Goal: Information Seeking & Learning: Learn about a topic

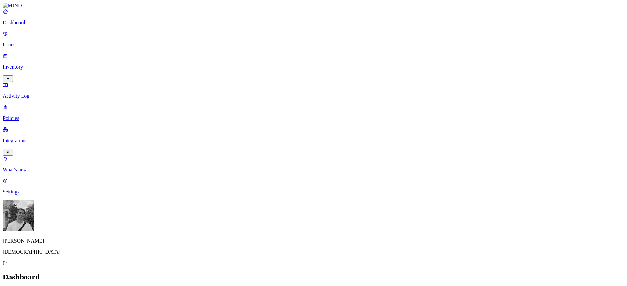
click at [25, 100] on nav "Dashboard Issues Inventory Activity Log Policies Integrations What's new 1 Sett…" at bounding box center [314, 101] width 622 height 186
click at [25, 138] on p "Integrations" at bounding box center [314, 141] width 622 height 6
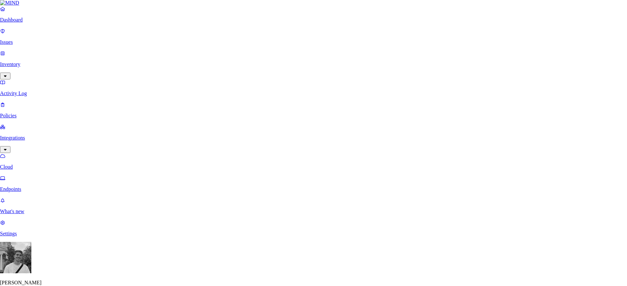
scroll to position [74, 0]
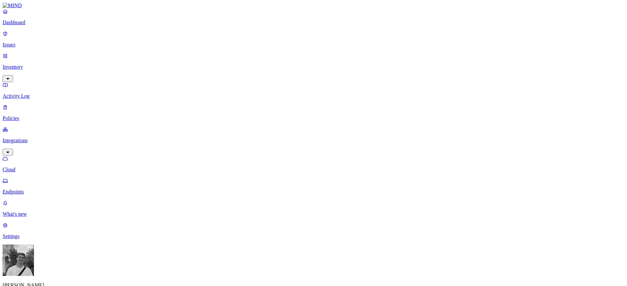
click at [17, 115] on p "Policies" at bounding box center [314, 118] width 622 height 6
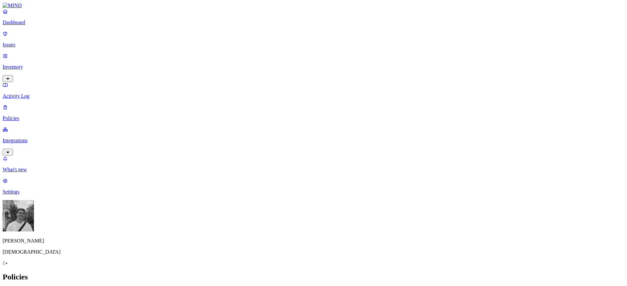
click at [40, 82] on link "Activity Log" at bounding box center [314, 90] width 622 height 17
click at [22, 56] on link "Inventory" at bounding box center [314, 67] width 622 height 28
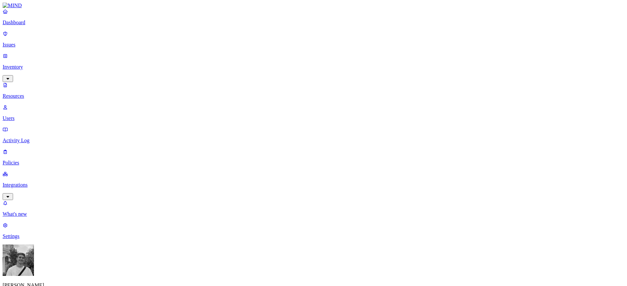
click at [20, 42] on p "Issues" at bounding box center [314, 45] width 622 height 6
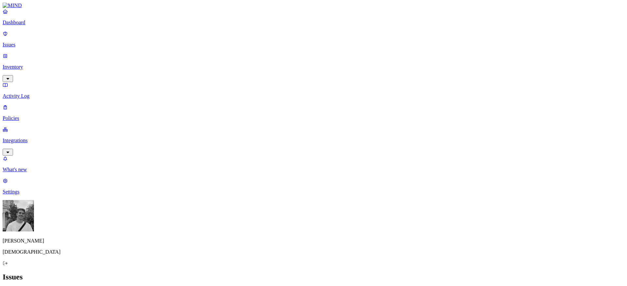
click at [30, 25] on p "Dashboard" at bounding box center [314, 23] width 622 height 6
click at [26, 42] on p "Issues" at bounding box center [314, 45] width 622 height 6
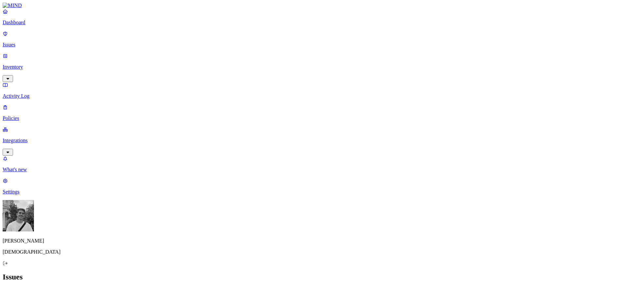
click at [130, 82] on span "In Progress" at bounding box center [128, 87] width 18 height 11
click at [130, 63] on span "Open" at bounding box center [124, 66] width 11 height 6
click at [39, 42] on p "Issues" at bounding box center [314, 45] width 622 height 6
click at [37, 25] on link "Dashboard" at bounding box center [314, 16] width 622 height 17
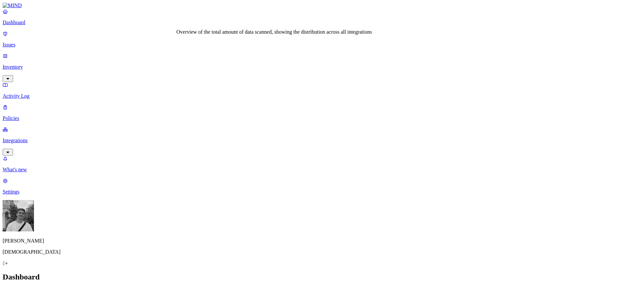
click at [19, 115] on p "Policies" at bounding box center [314, 118] width 622 height 6
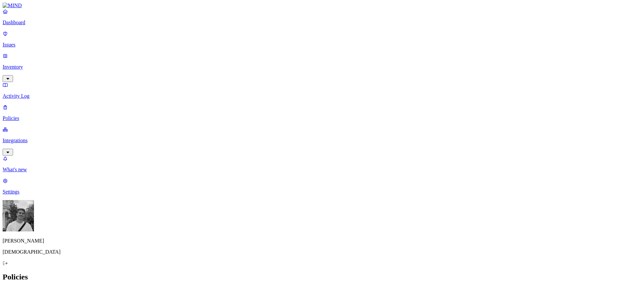
scroll to position [79, 0]
click at [39, 286] on button "Create Policy" at bounding box center [21, 291] width 37 height 7
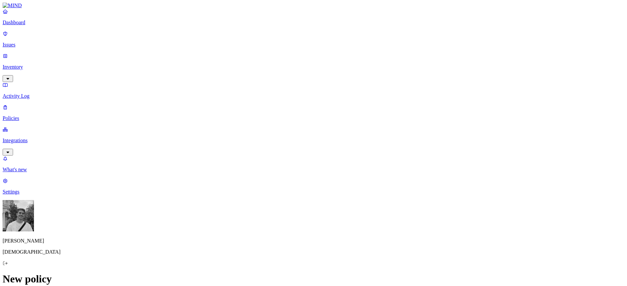
click at [35, 138] on p "Integrations" at bounding box center [314, 141] width 622 height 6
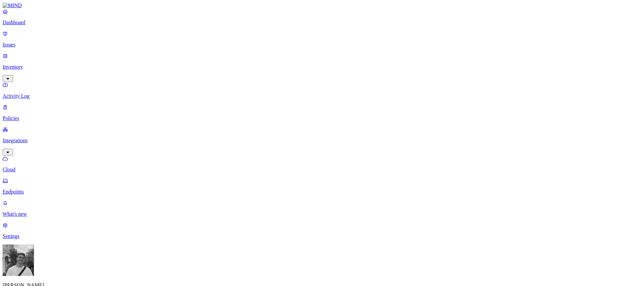
click at [31, 64] on p "Inventory" at bounding box center [314, 67] width 622 height 6
click at [23, 25] on p "Dashboard" at bounding box center [314, 23] width 622 height 6
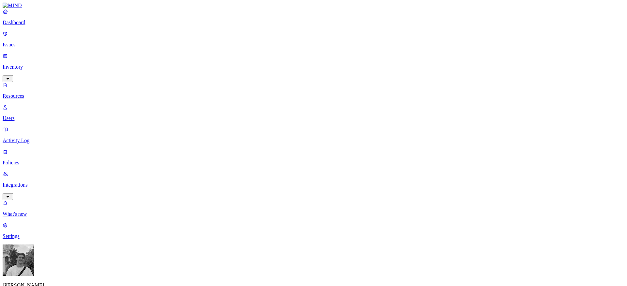
click at [14, 25] on link "Dashboard" at bounding box center [314, 16] width 622 height 17
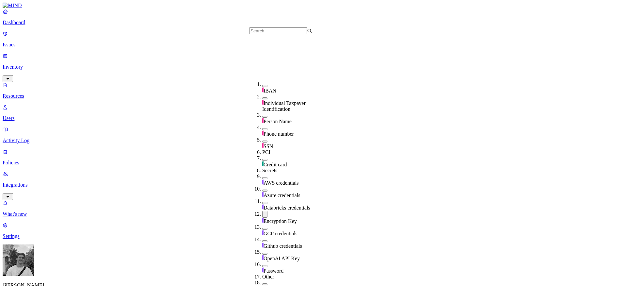
scroll to position [101, 0]
click at [262, 173] on div "AWS credentials" at bounding box center [293, 179] width 63 height 12
click at [262, 212] on button "button" at bounding box center [264, 215] width 5 height 7
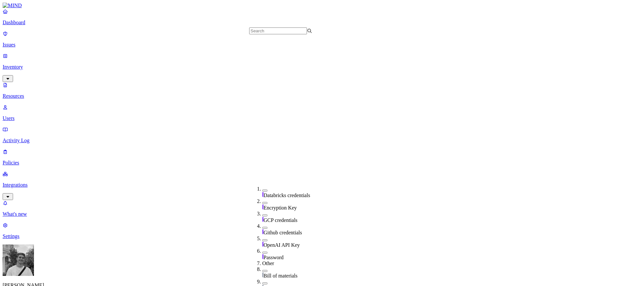
scroll to position [227, 0]
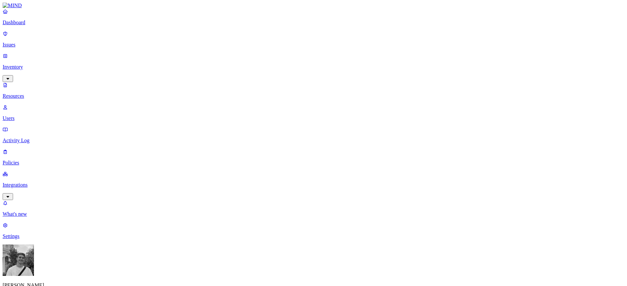
click at [33, 25] on p "Dashboard" at bounding box center [314, 23] width 622 height 6
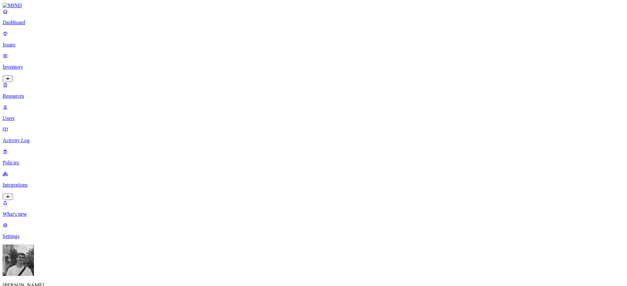
click at [35, 25] on link "Dashboard" at bounding box center [314, 16] width 622 height 17
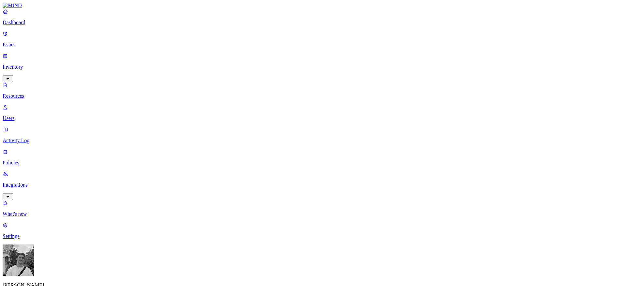
click at [29, 25] on p "Dashboard" at bounding box center [314, 23] width 622 height 6
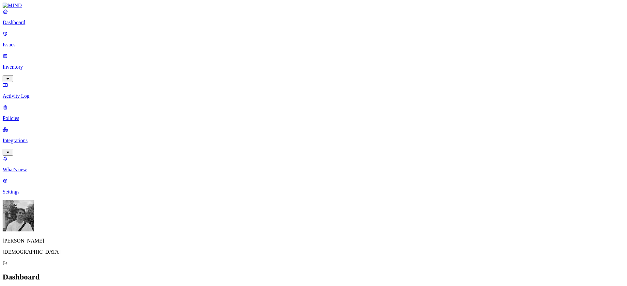
click at [58, 126] on link "Integrations" at bounding box center [314, 140] width 622 height 28
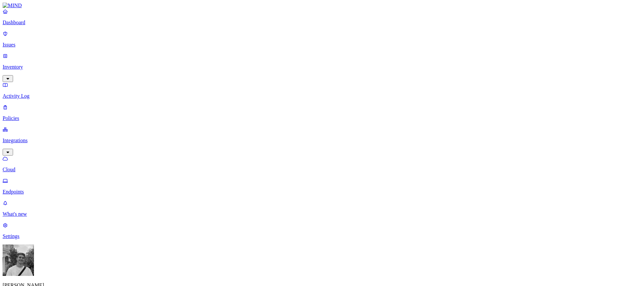
click at [35, 189] on p "Endpoints" at bounding box center [314, 192] width 622 height 6
click at [33, 167] on p "Cloud" at bounding box center [314, 170] width 622 height 6
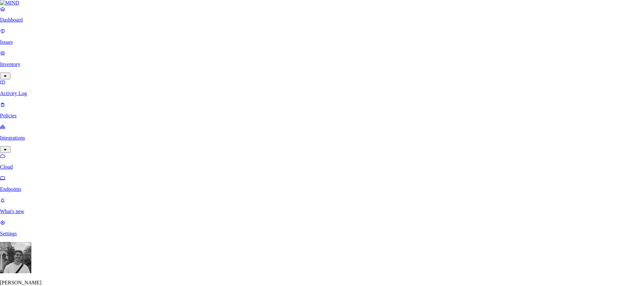
scroll to position [91, 0]
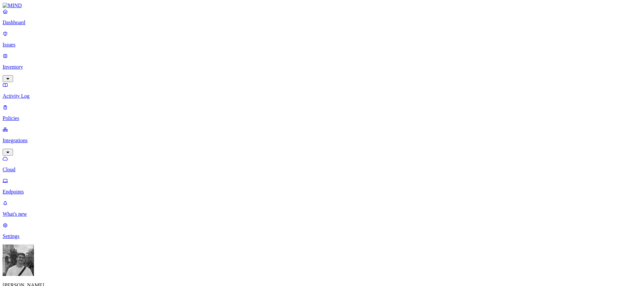
click at [29, 167] on p "Cloud" at bounding box center [314, 170] width 622 height 6
click at [30, 25] on p "Dashboard" at bounding box center [314, 23] width 622 height 6
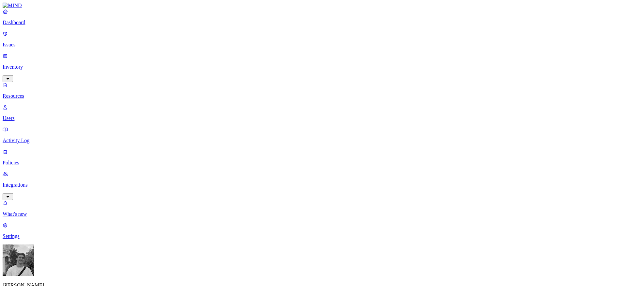
click at [29, 25] on p "Dashboard" at bounding box center [314, 23] width 622 height 6
